Goal: Task Accomplishment & Management: Manage account settings

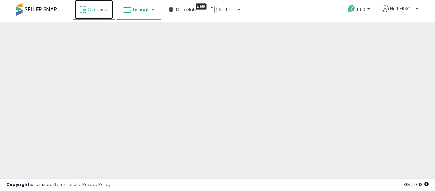
click at [93, 12] on span "Overview" at bounding box center [98, 9] width 21 height 6
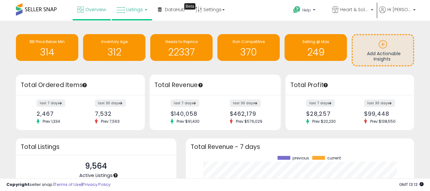
click at [125, 12] on icon at bounding box center [121, 10] width 8 height 8
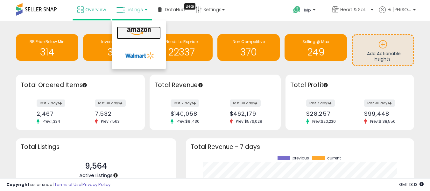
click at [133, 38] on link at bounding box center [139, 32] width 44 height 13
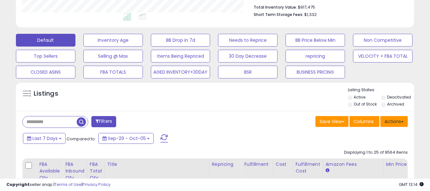
scroll to position [131, 231]
click at [386, 121] on button "Actions" at bounding box center [394, 121] width 27 height 11
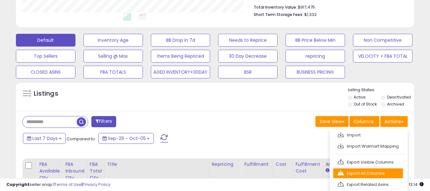
click at [363, 171] on link "Export All Columns" at bounding box center [368, 173] width 70 height 10
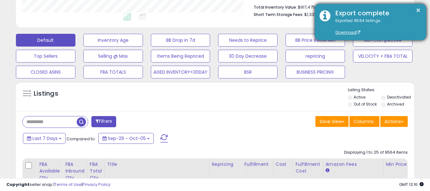
click at [363, 14] on div "Export complete" at bounding box center [376, 13] width 91 height 9
click at [347, 32] on link "Download" at bounding box center [348, 32] width 25 height 5
